Goal: Find specific page/section: Find specific page/section

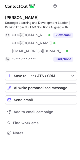
scroll to position [129, 80]
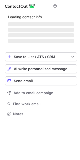
scroll to position [117, 80]
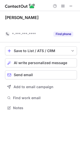
scroll to position [96, 80]
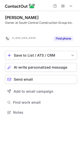
scroll to position [101, 80]
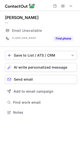
scroll to position [3, 3]
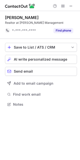
scroll to position [101, 80]
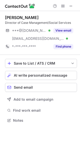
scroll to position [117, 80]
